Goal: Navigation & Orientation: Find specific page/section

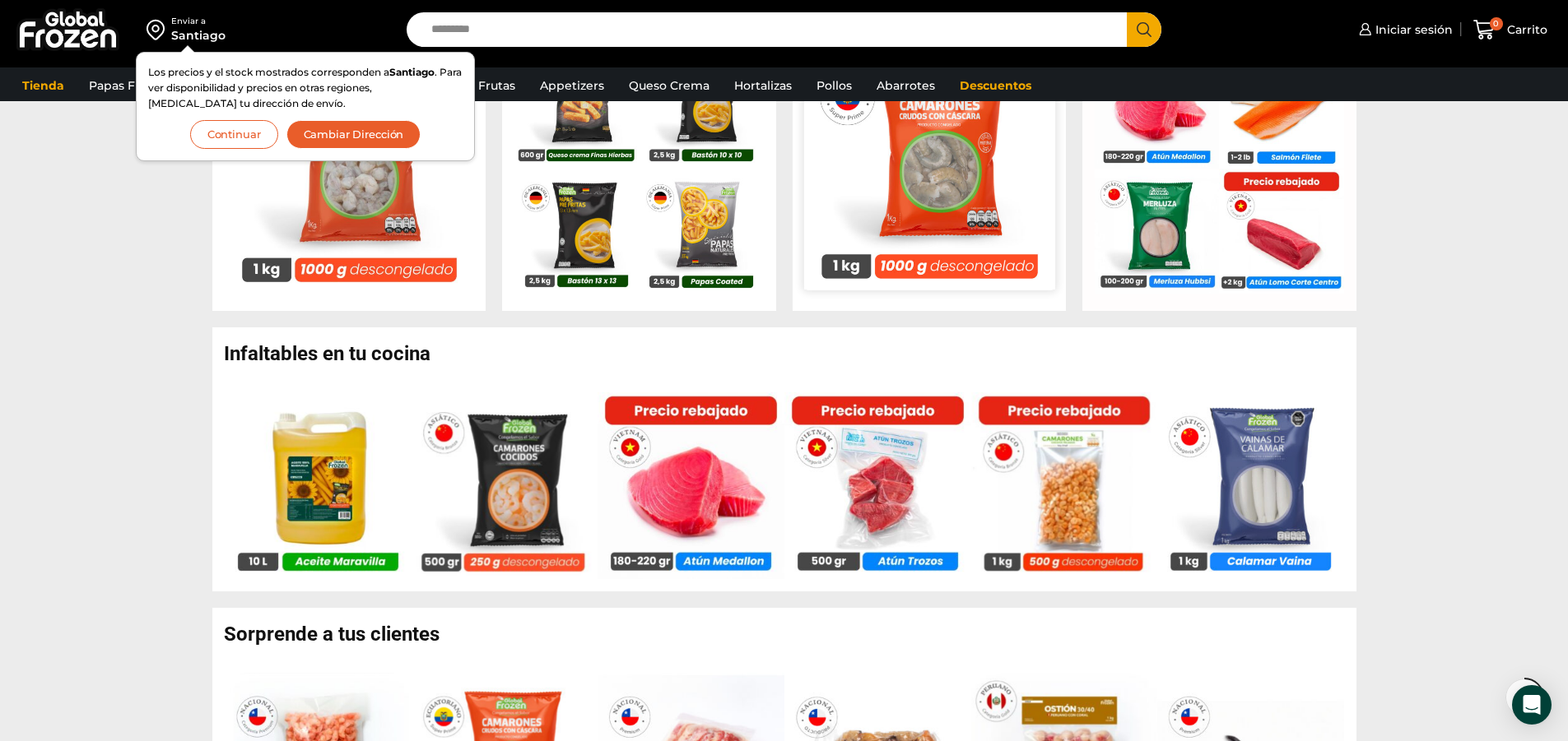
scroll to position [822, 0]
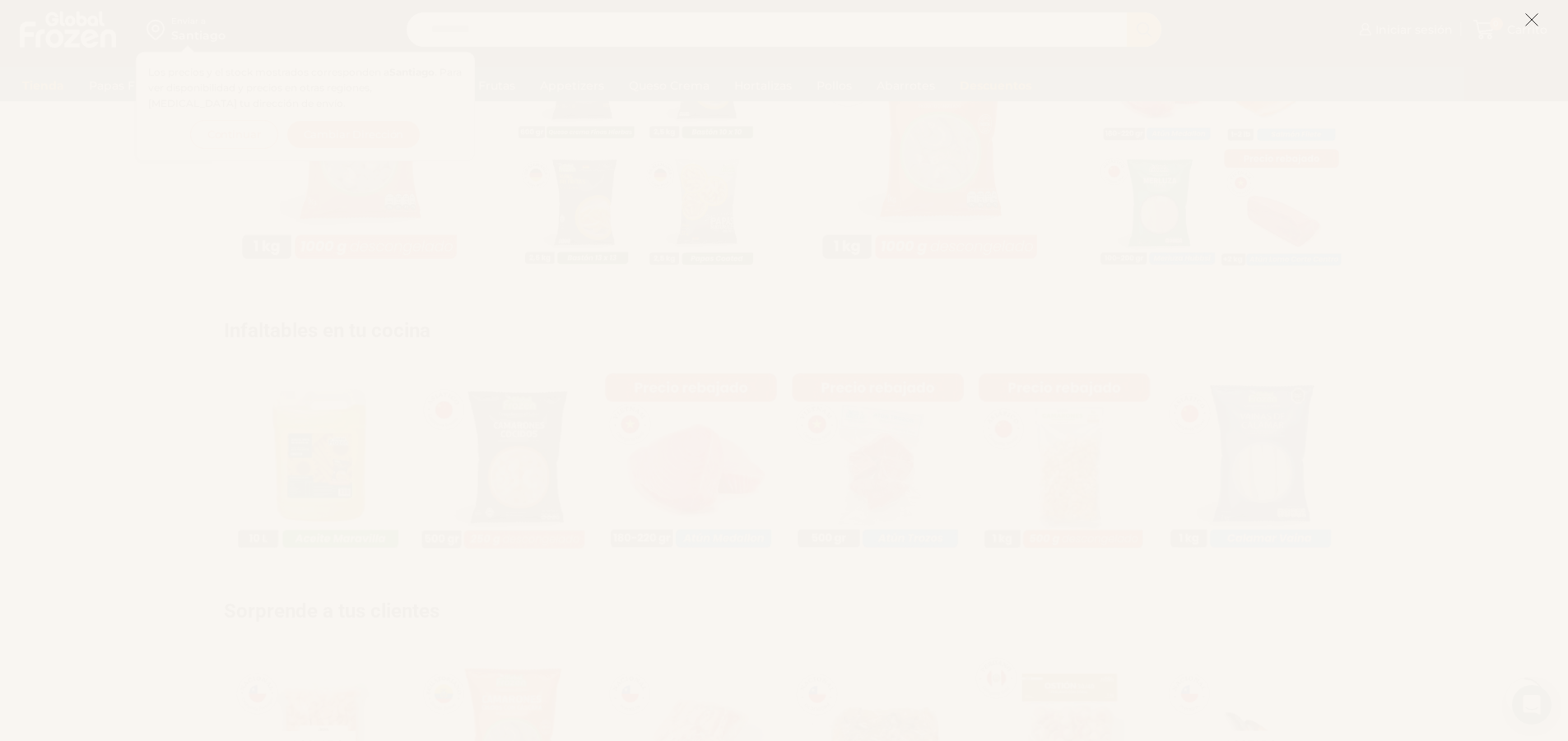
click at [1534, 15] on icon at bounding box center [1531, 19] width 14 height 14
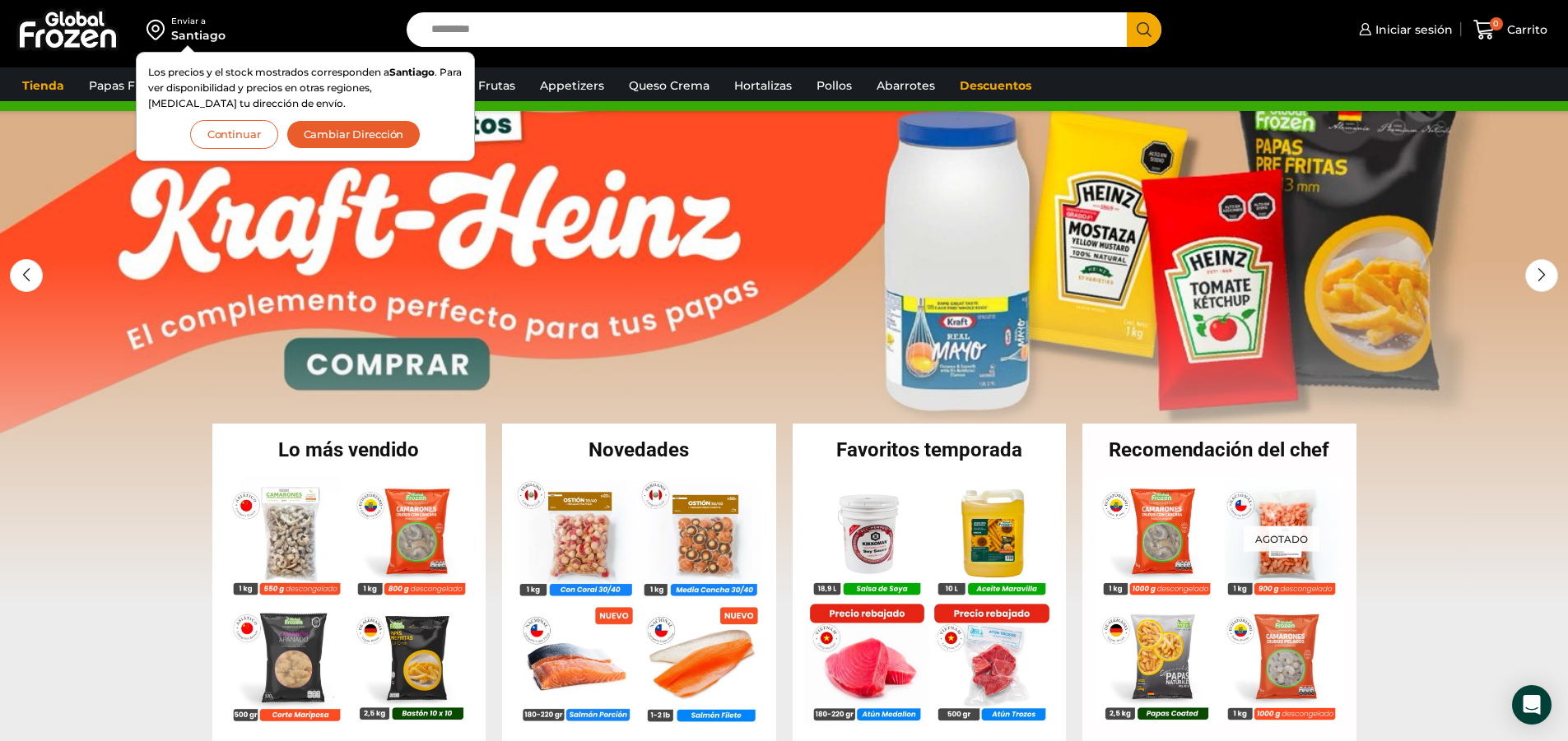
scroll to position [0, 0]
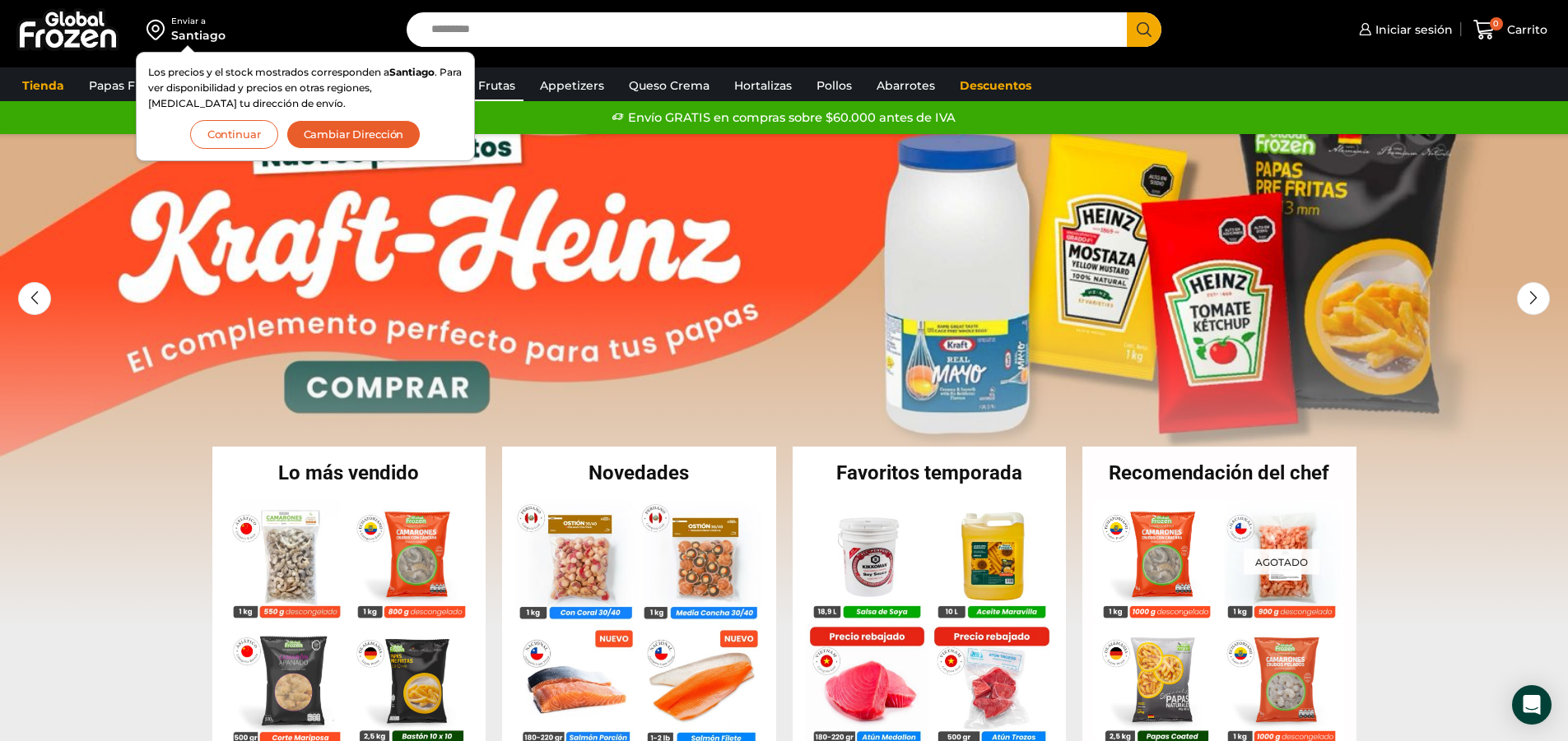
click at [494, 91] on link "Pulpa de Frutas" at bounding box center [468, 85] width 109 height 32
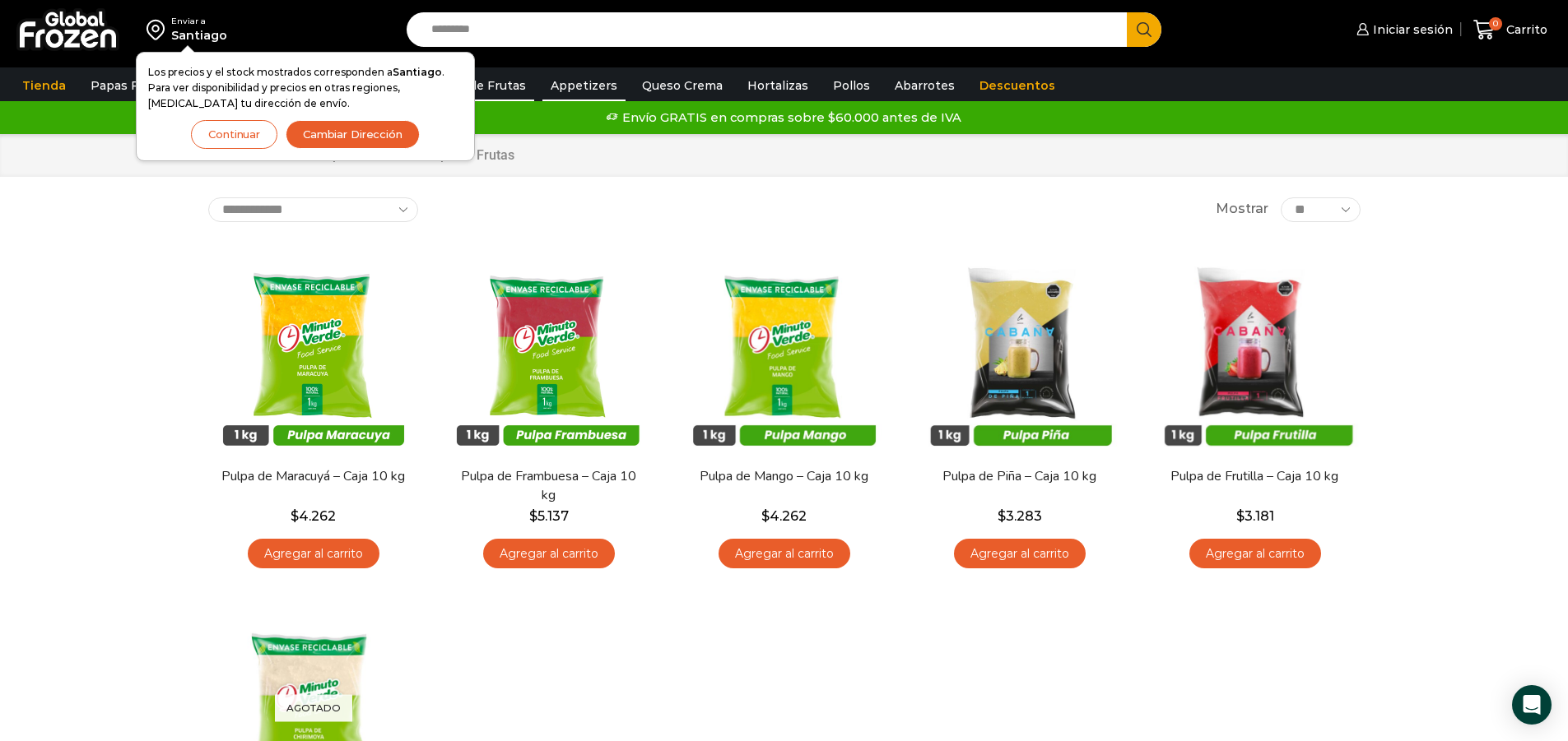
click at [557, 89] on link "Appetizers" at bounding box center [583, 85] width 83 height 32
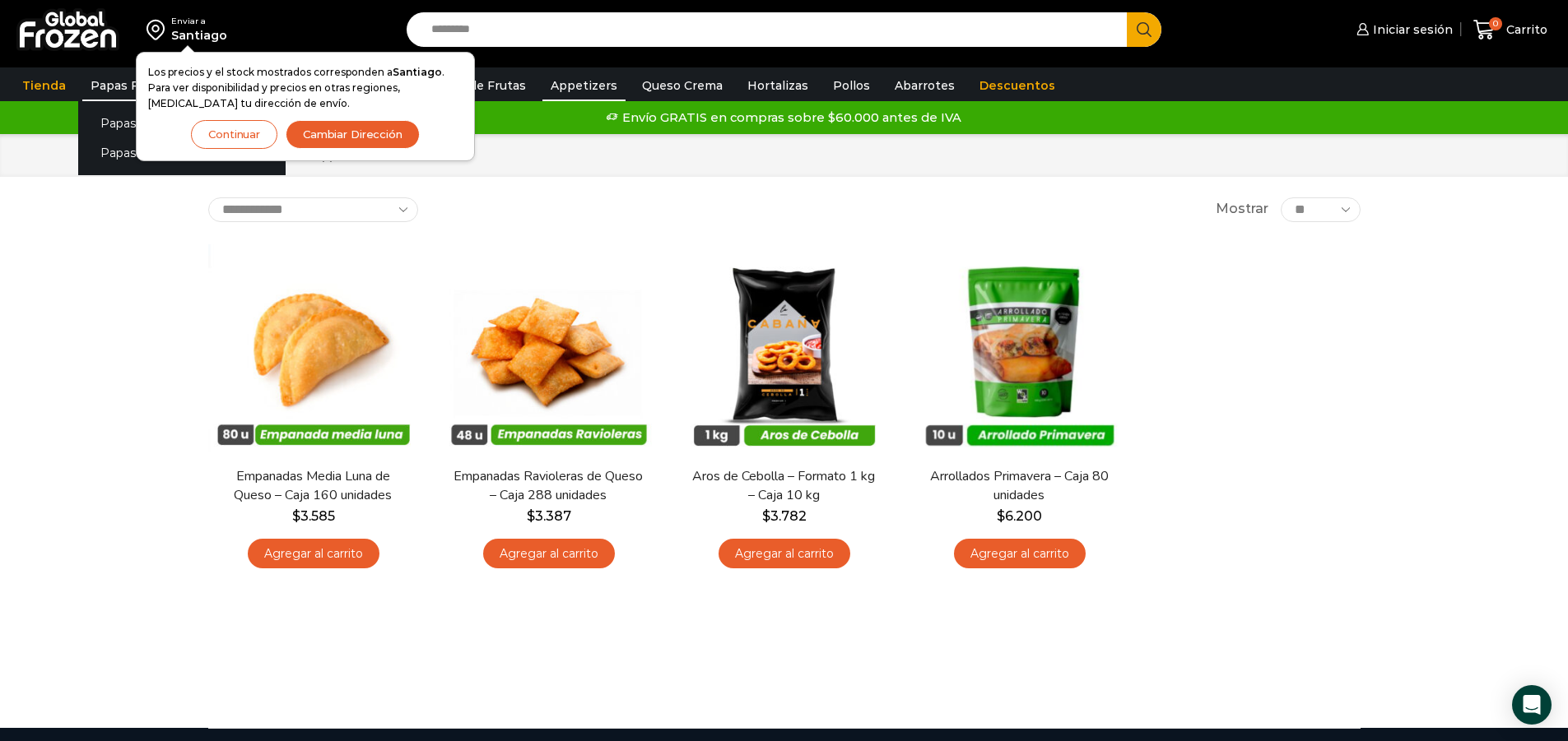
click at [97, 77] on link "Papas Fritas" at bounding box center [127, 85] width 91 height 32
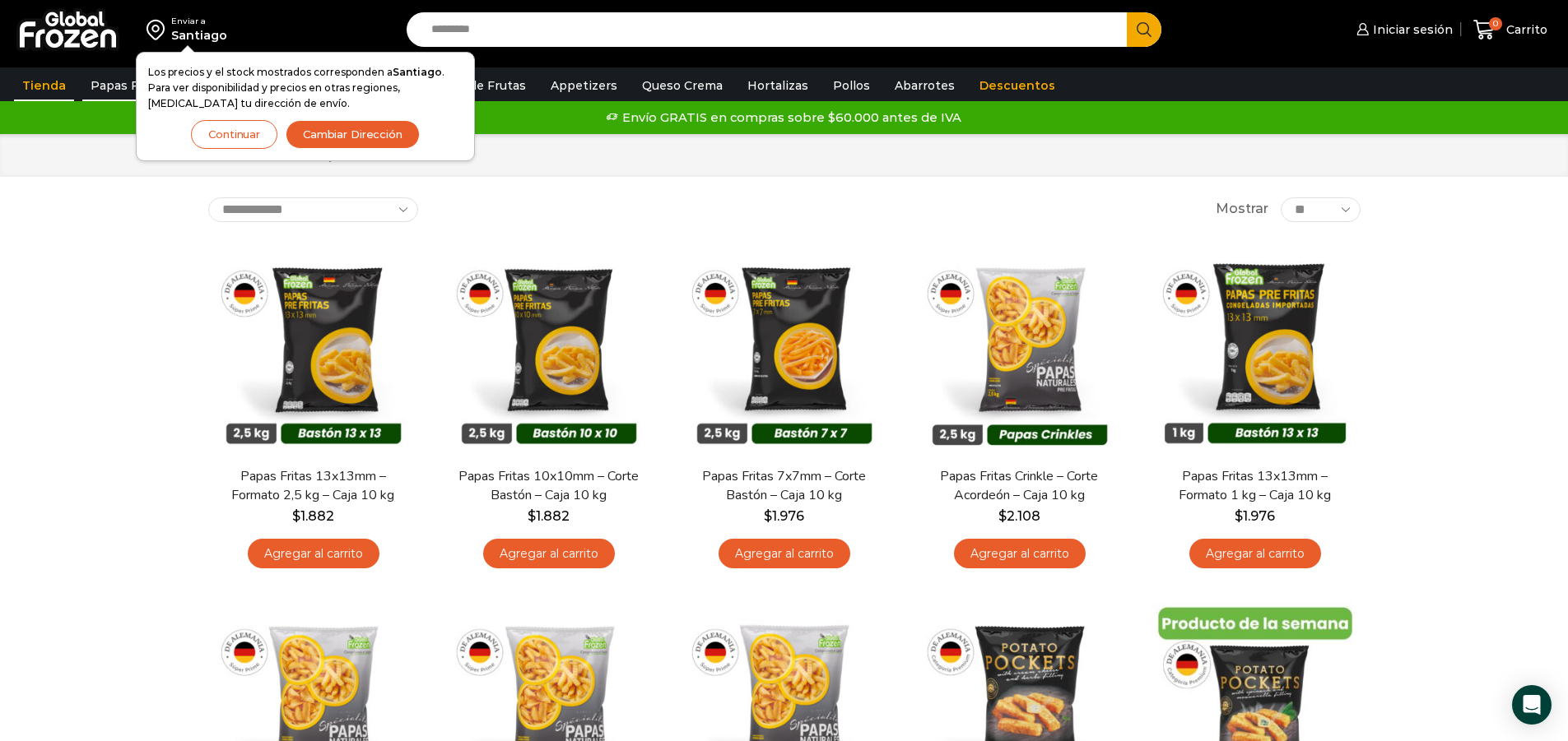
click at [35, 80] on link "Tienda" at bounding box center [44, 85] width 60 height 32
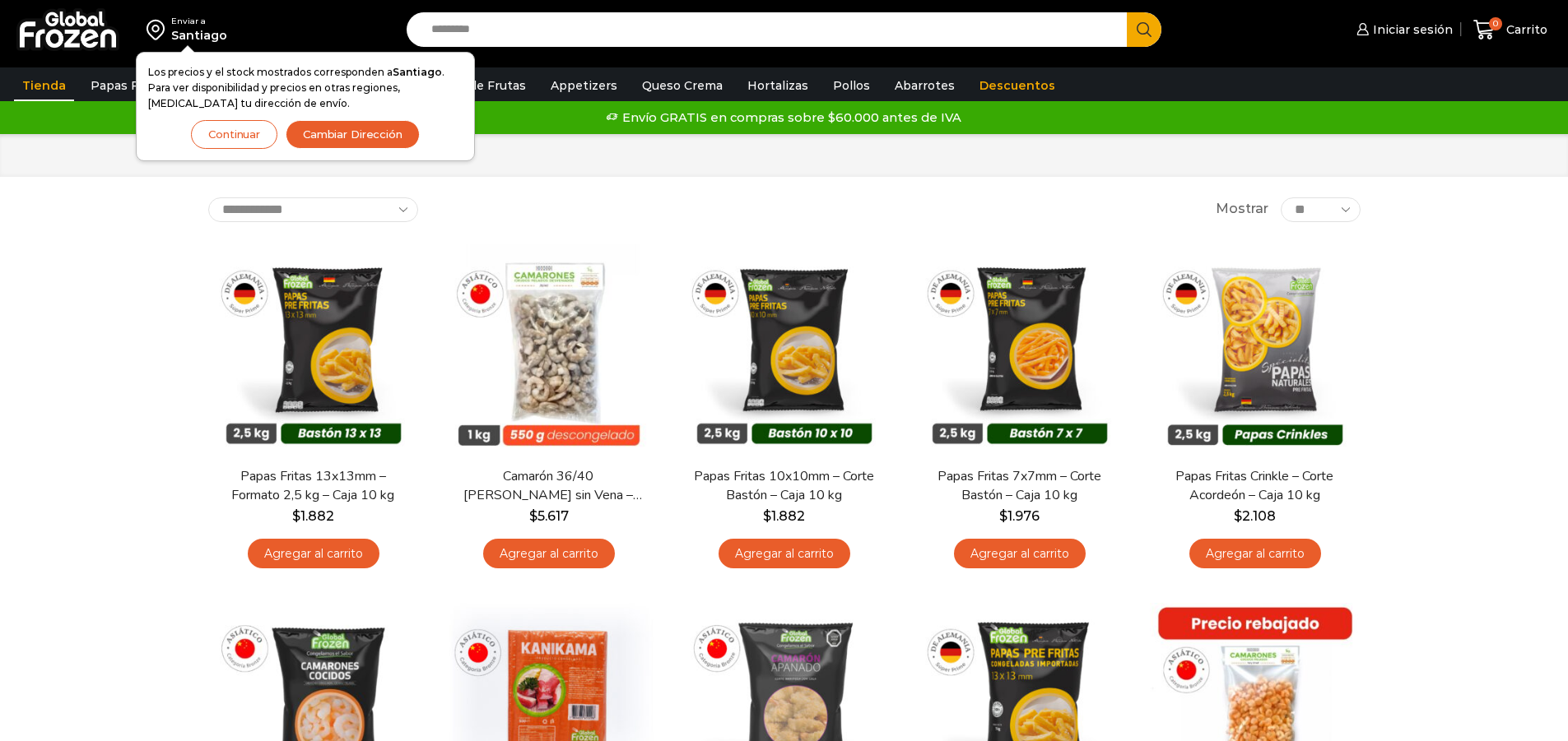
click at [223, 131] on button "Continuar" at bounding box center [234, 134] width 86 height 29
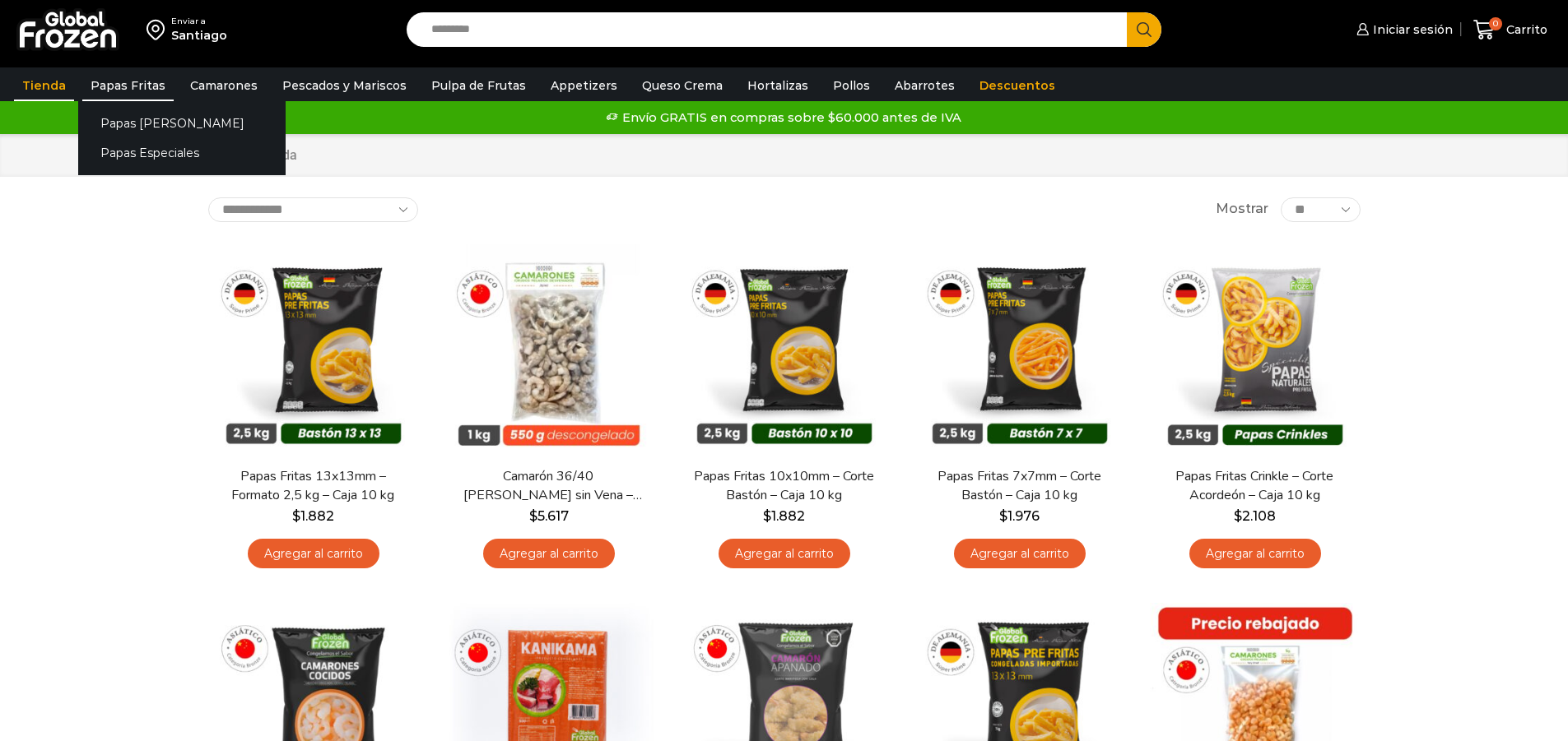
click at [117, 80] on link "Papas Fritas" at bounding box center [127, 85] width 91 height 32
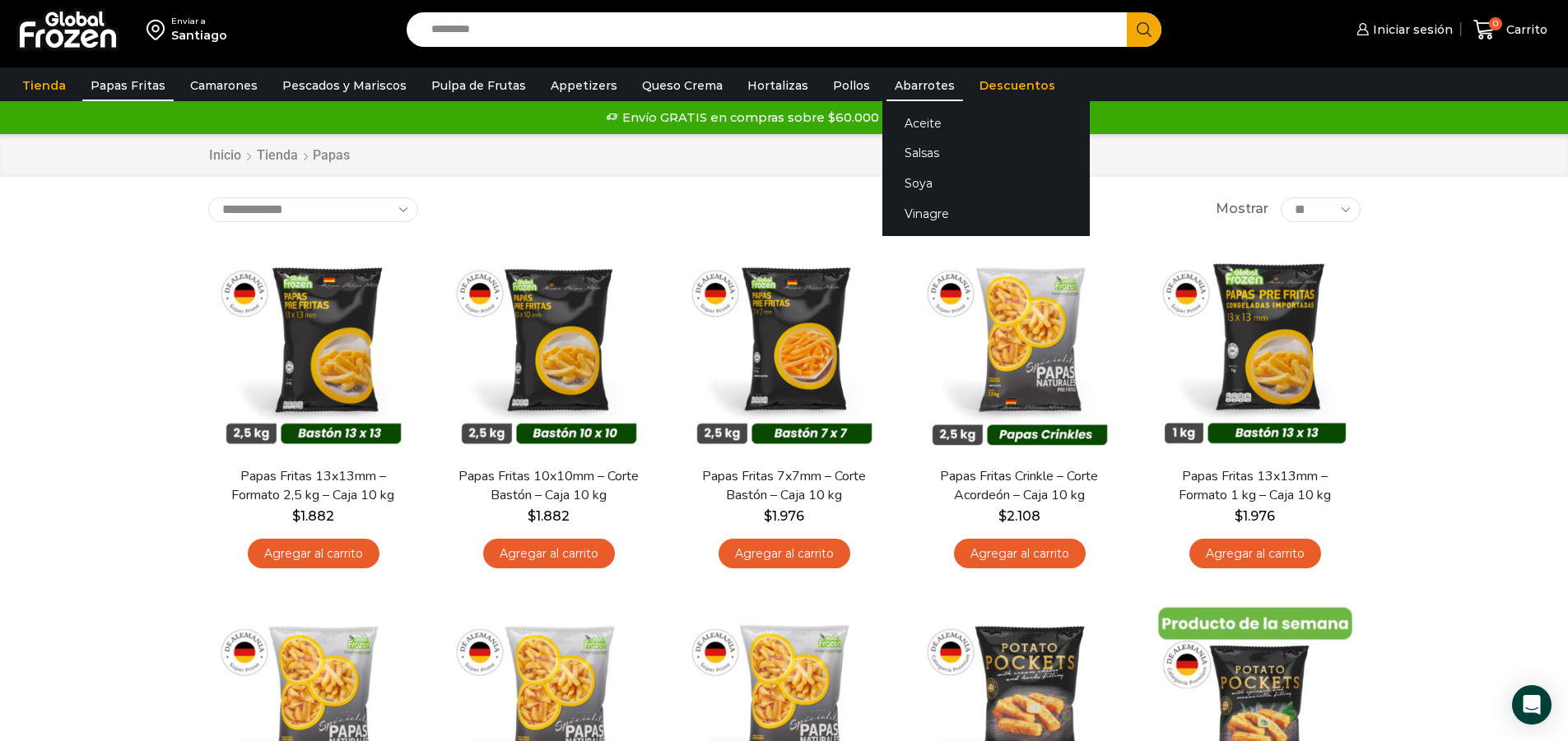
click at [898, 96] on link "Abarrotes" at bounding box center [924, 85] width 77 height 32
